Goal: Check status: Check status

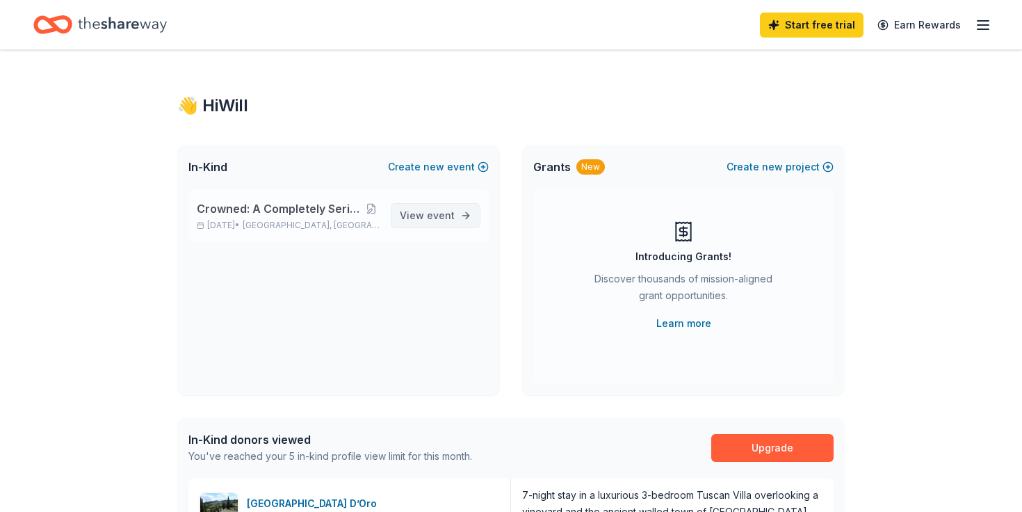
click at [456, 217] on link "View event" at bounding box center [436, 215] width 90 height 25
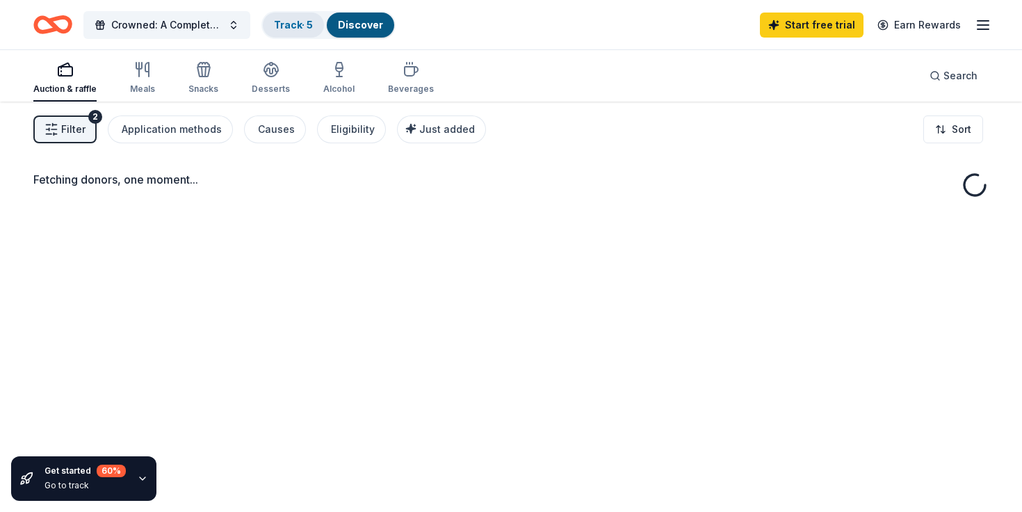
click at [293, 30] on link "Track · 5" at bounding box center [293, 25] width 39 height 12
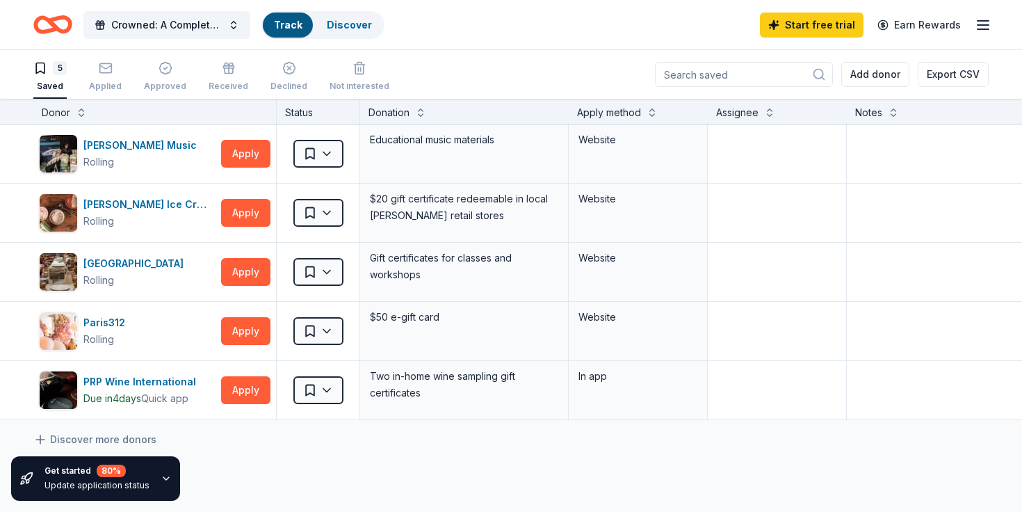
scroll to position [1, 0]
click at [349, 23] on link "Discover" at bounding box center [360, 25] width 45 height 12
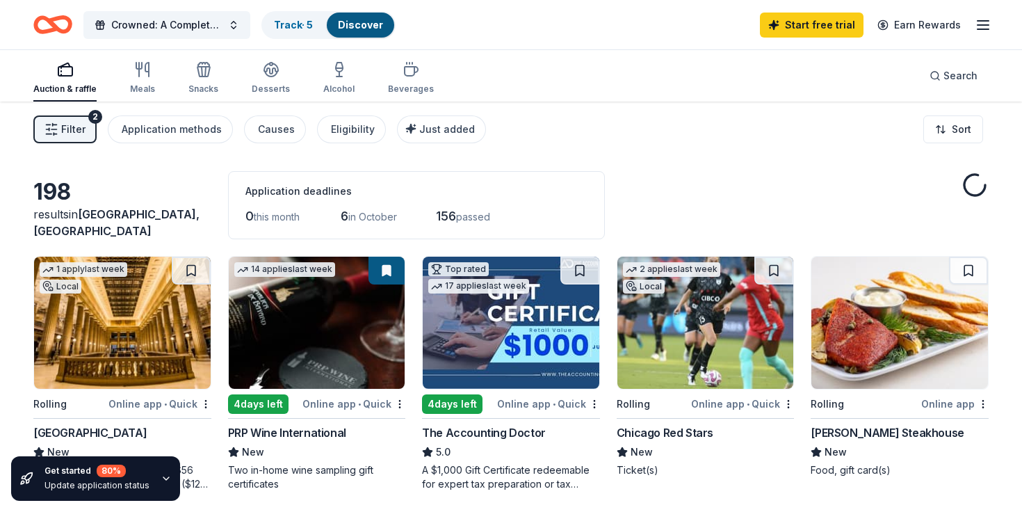
click at [102, 67] on div "Auction & raffle Meals Snacks Desserts Alcohol Beverages" at bounding box center [233, 79] width 401 height 46
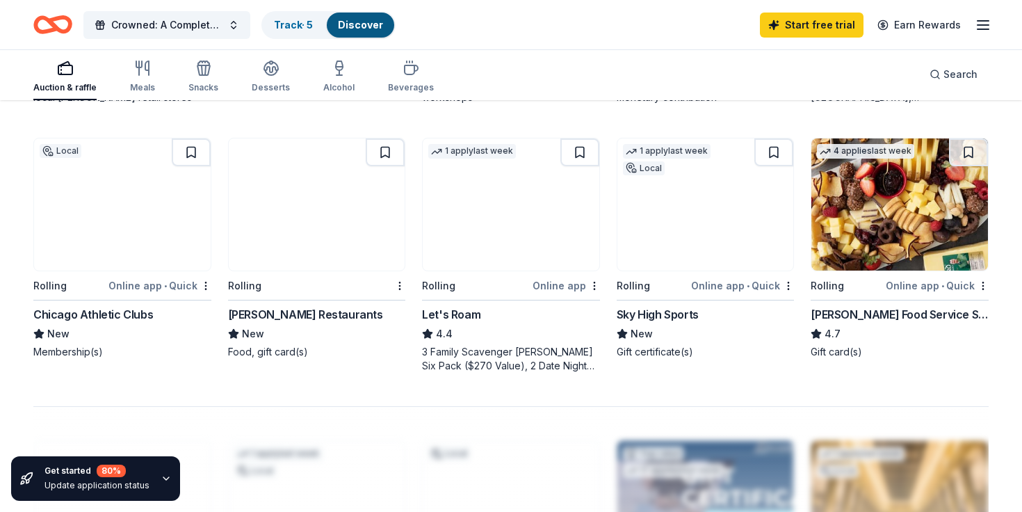
scroll to position [928, 0]
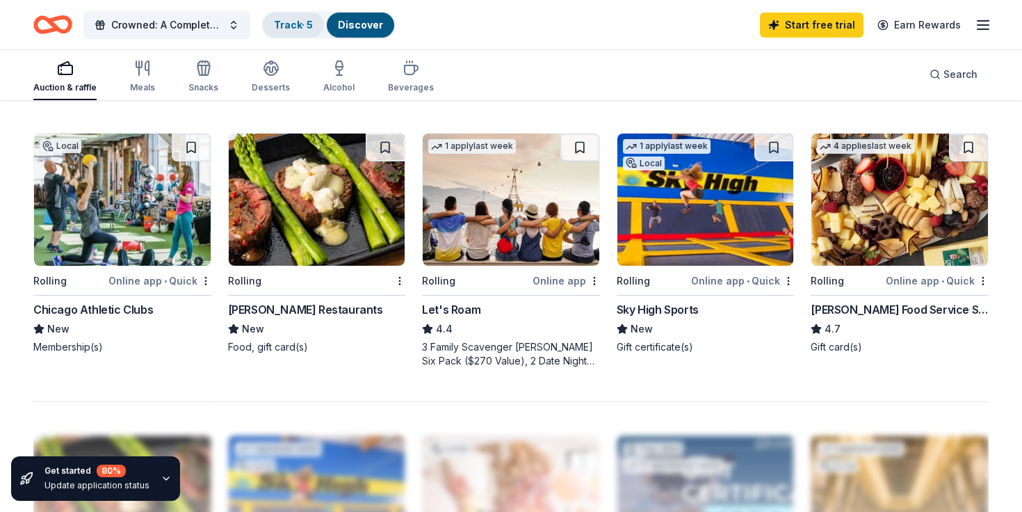
click at [290, 21] on link "Track · 5" at bounding box center [293, 25] width 39 height 12
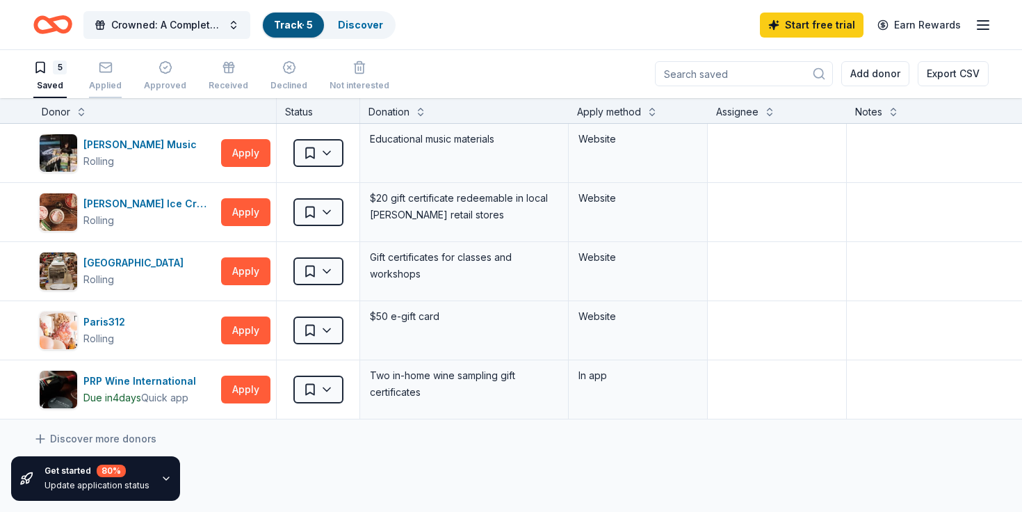
click at [97, 74] on div "Applied" at bounding box center [105, 76] width 33 height 31
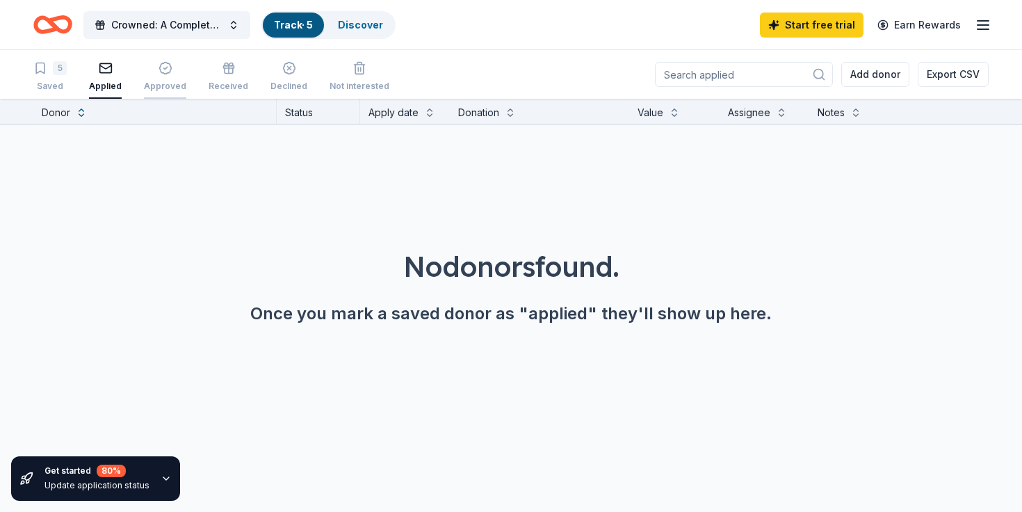
click at [150, 68] on div "button" at bounding box center [165, 68] width 42 height 14
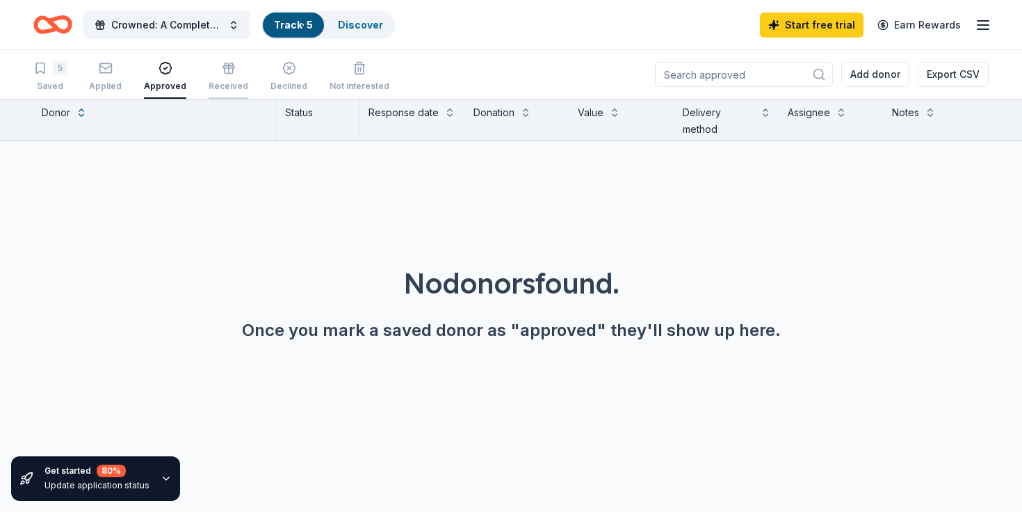
click at [230, 76] on div "Received" at bounding box center [229, 76] width 40 height 31
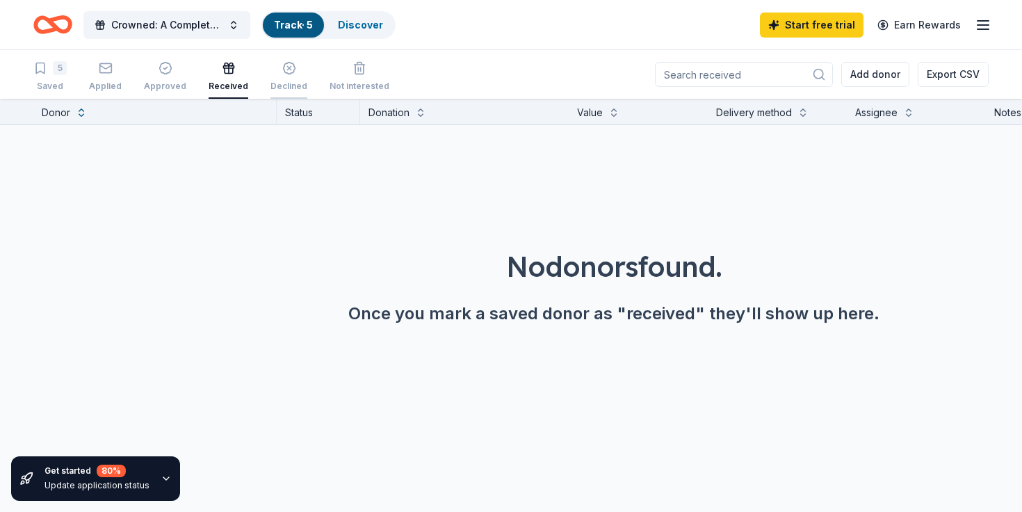
click at [282, 74] on icon "button" at bounding box center [289, 68] width 14 height 14
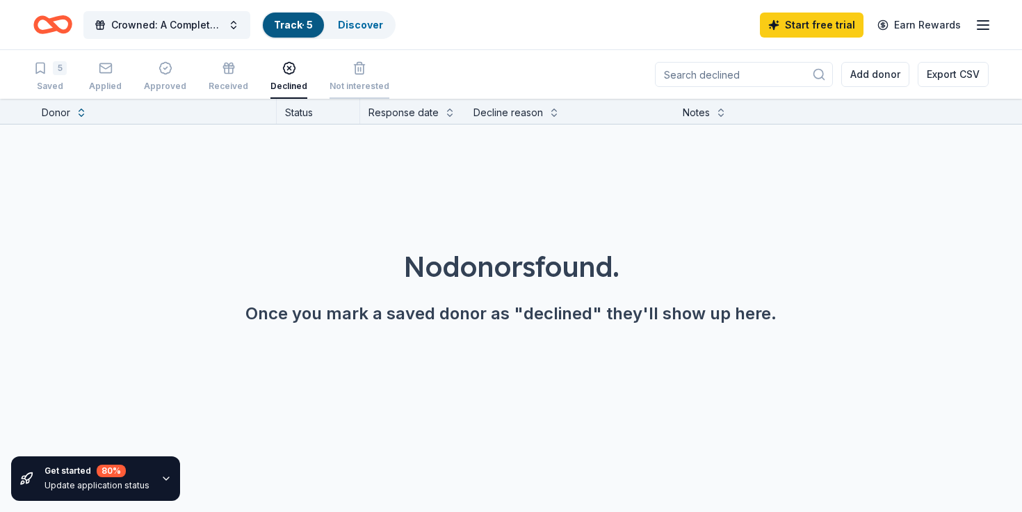
click at [355, 65] on icon "button" at bounding box center [359, 69] width 8 height 9
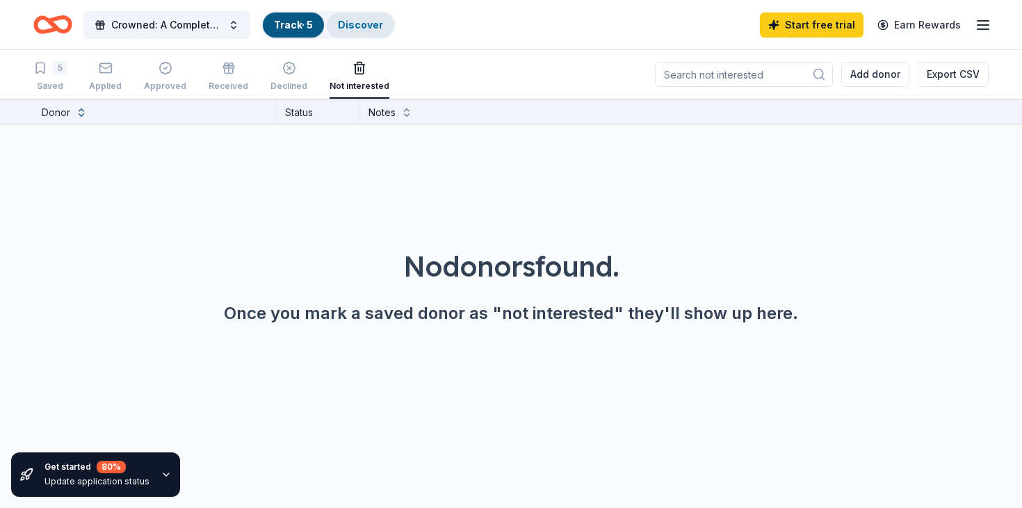
click at [387, 21] on div "Discover" at bounding box center [360, 25] width 67 height 25
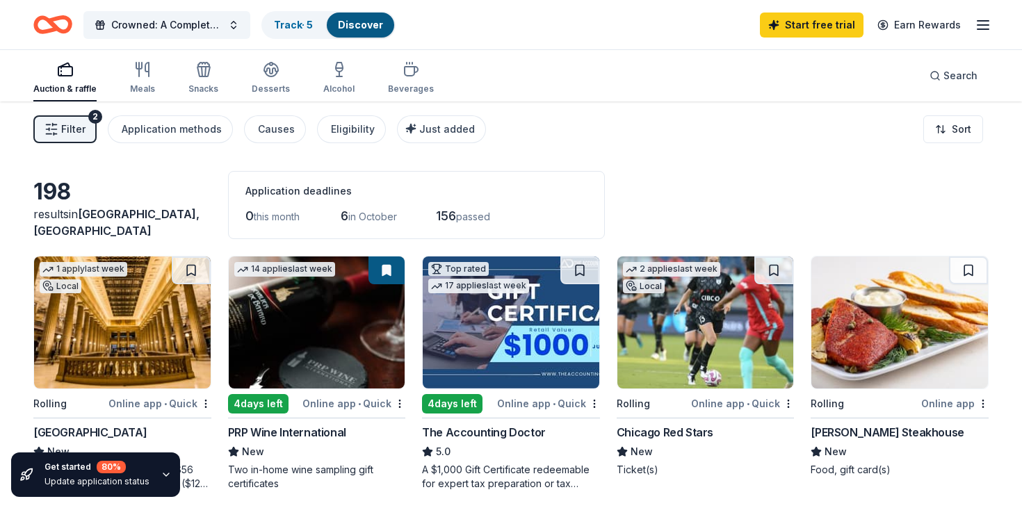
click at [59, 130] on button "Filter 2" at bounding box center [64, 129] width 63 height 28
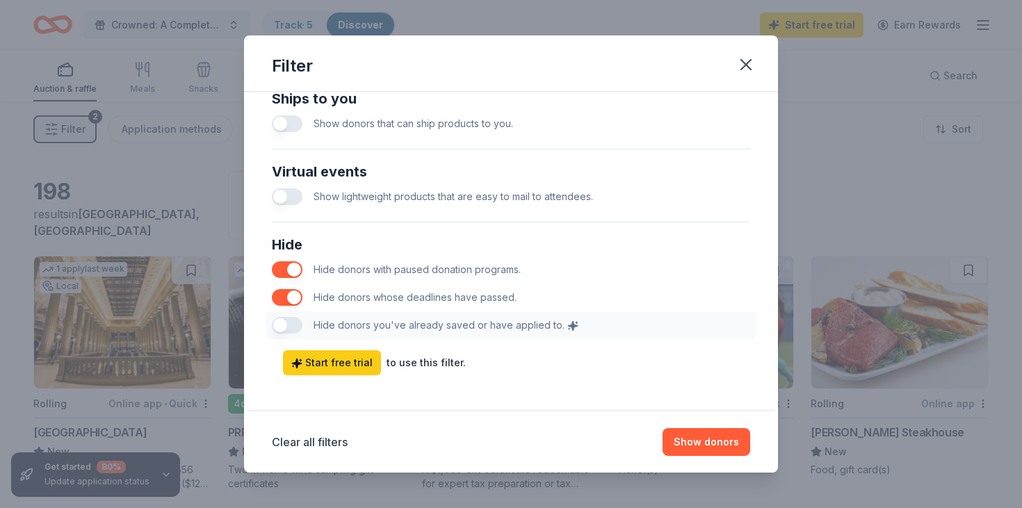
scroll to position [691, 0]
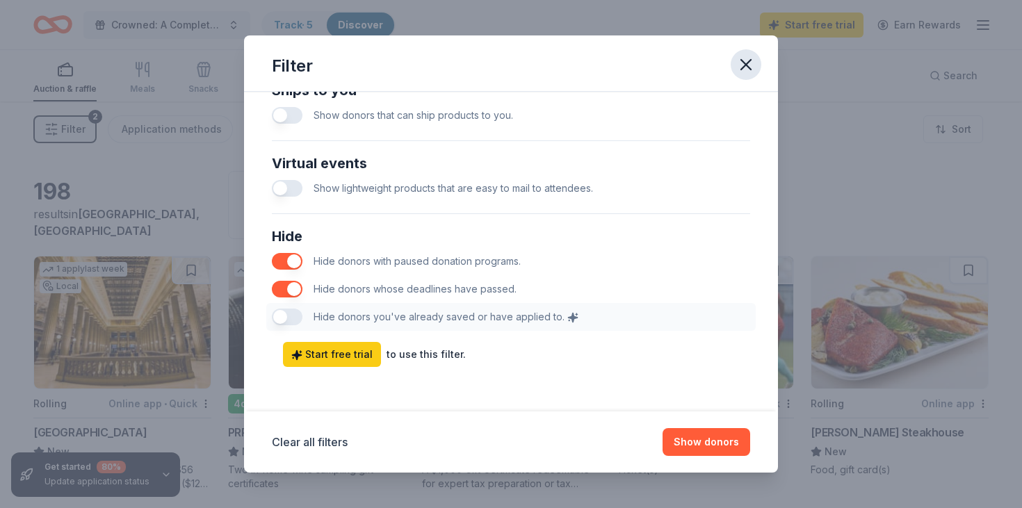
drag, startPoint x: 748, startPoint y: 68, endPoint x: 742, endPoint y: 52, distance: 17.2
click at [748, 68] on icon "button" at bounding box center [745, 64] width 19 height 19
